Goal: Use online tool/utility: Utilize a website feature to perform a specific function

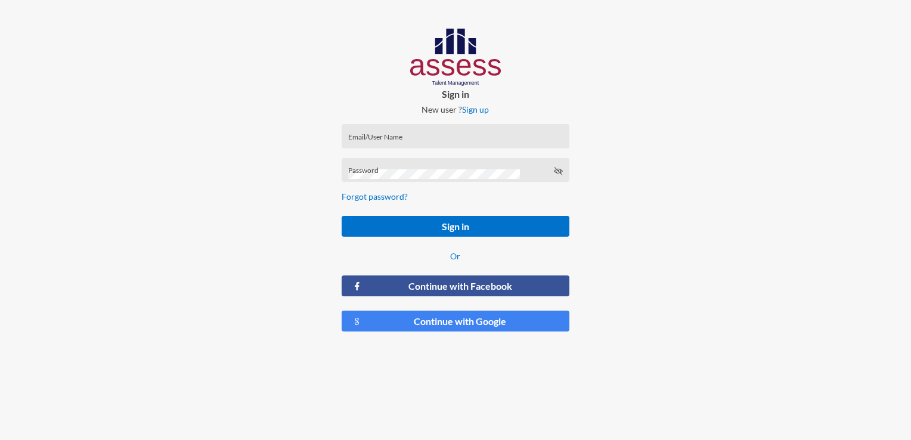
click at [407, 145] on div "Email/User Name" at bounding box center [455, 139] width 215 height 18
type input "[EMAIL_ADDRESS][DOMAIN_NAME]"
click at [421, 167] on div "Password" at bounding box center [455, 173] width 215 height 18
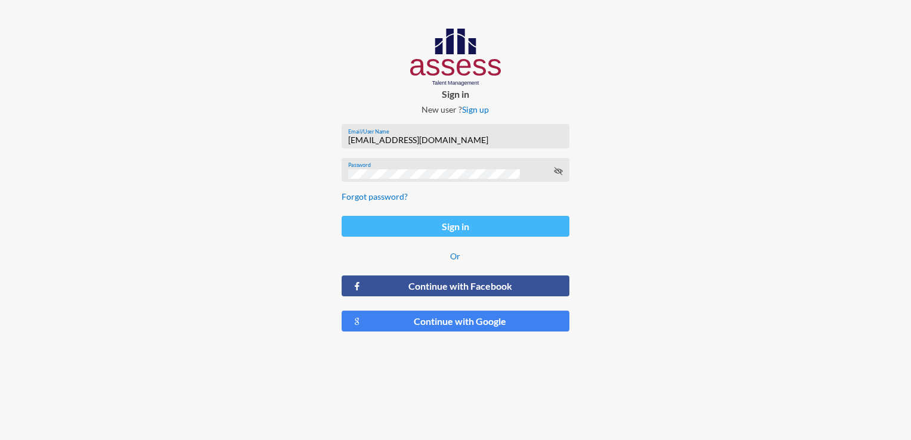
click at [404, 227] on button "Sign in" at bounding box center [455, 226] width 227 height 21
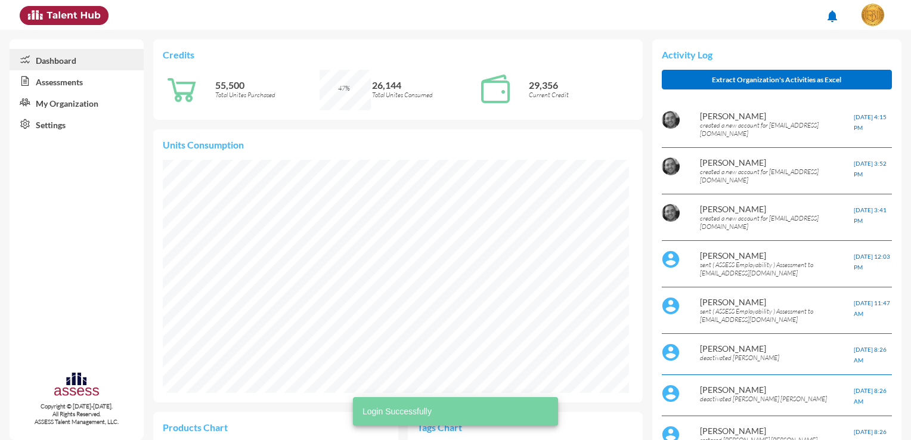
scroll to position [233, 466]
click at [72, 80] on link "Assessments" at bounding box center [77, 80] width 134 height 21
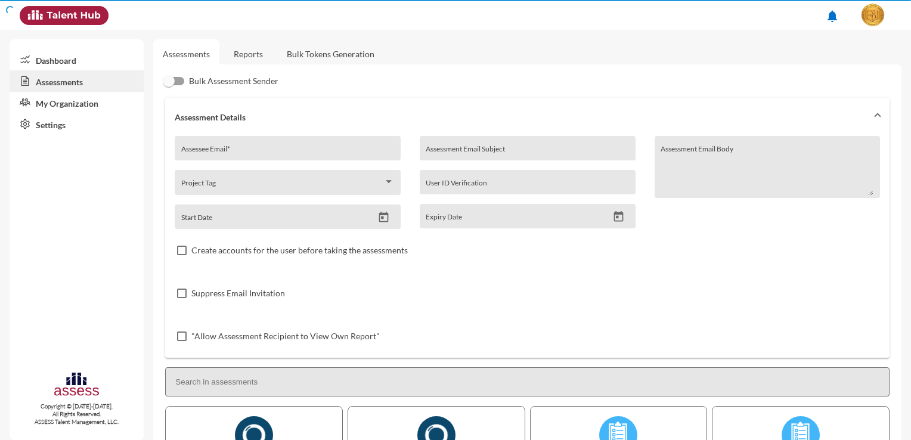
click at [65, 85] on link "Assessments" at bounding box center [77, 80] width 134 height 21
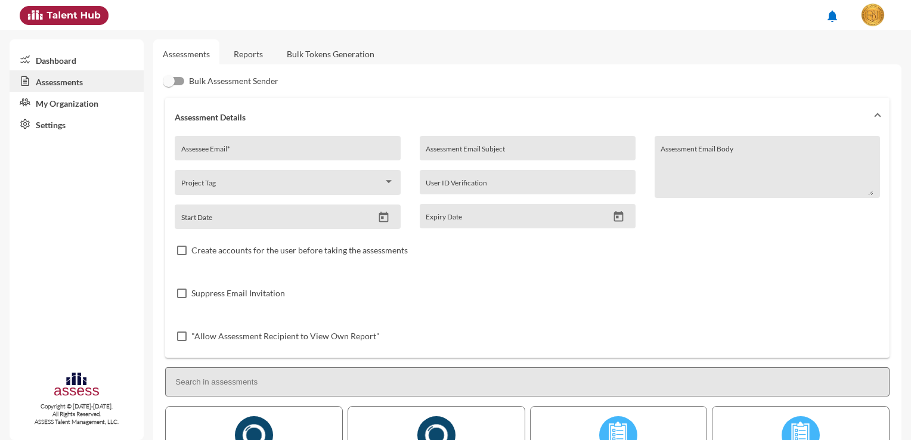
click at [333, 54] on link "Bulk Tokens Generation" at bounding box center [330, 53] width 107 height 29
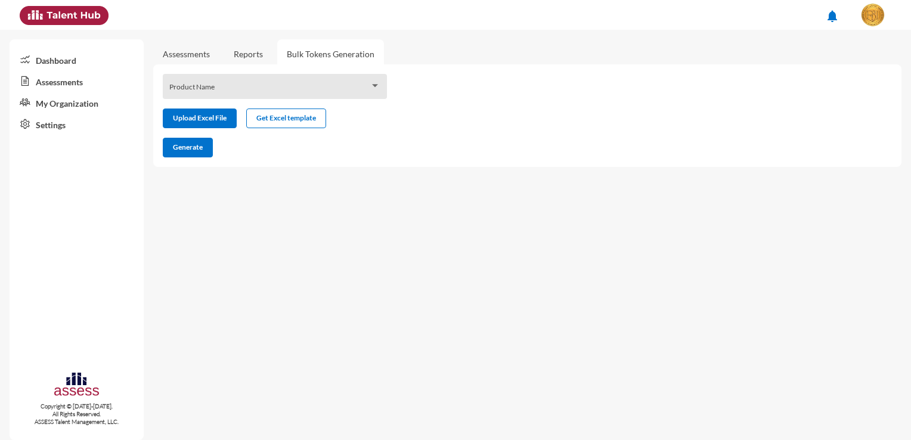
click at [249, 85] on div "Product Name" at bounding box center [275, 89] width 212 height 18
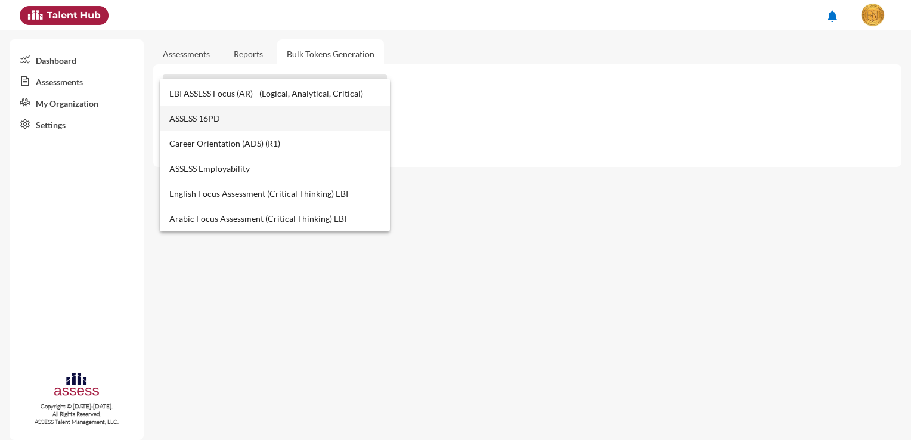
scroll to position [477, 0]
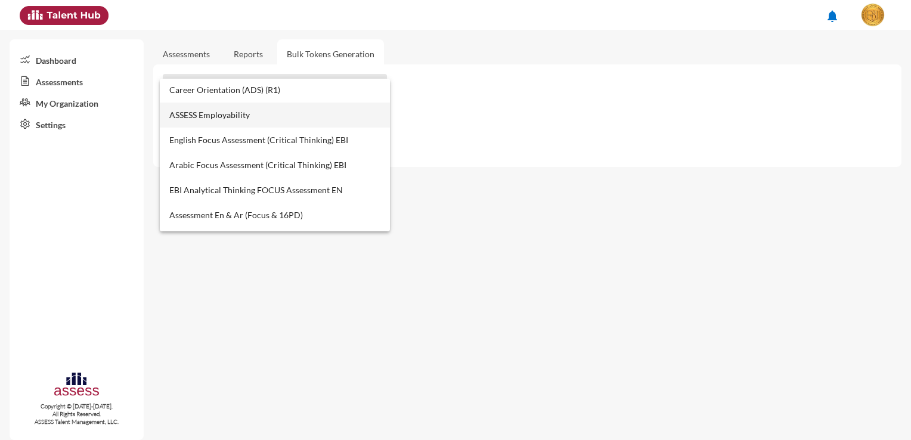
click at [258, 110] on span "ASSESS Employability" at bounding box center [275, 115] width 212 height 25
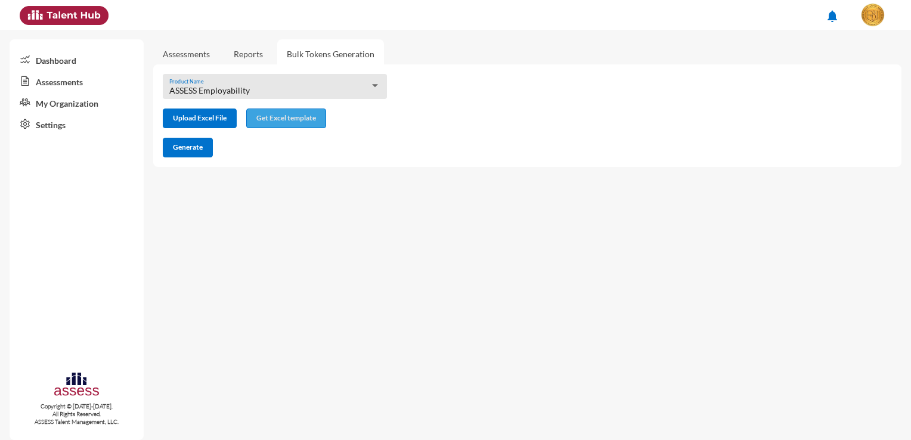
click at [260, 120] on span "Get Excel template" at bounding box center [286, 117] width 60 height 9
click at [210, 120] on input "file" at bounding box center [199, 119] width 73 height 13
type input "C:\fakepath\excel (17).xlsx"
click at [186, 153] on button "Generate" at bounding box center [188, 148] width 50 height 20
click at [186, 275] on mat-sidenav-content "Assessments Reports Bulk Tokens Generation ASSESS Employability Product Name Up…" at bounding box center [532, 235] width 758 height 410
